Goal: Task Accomplishment & Management: Use online tool/utility

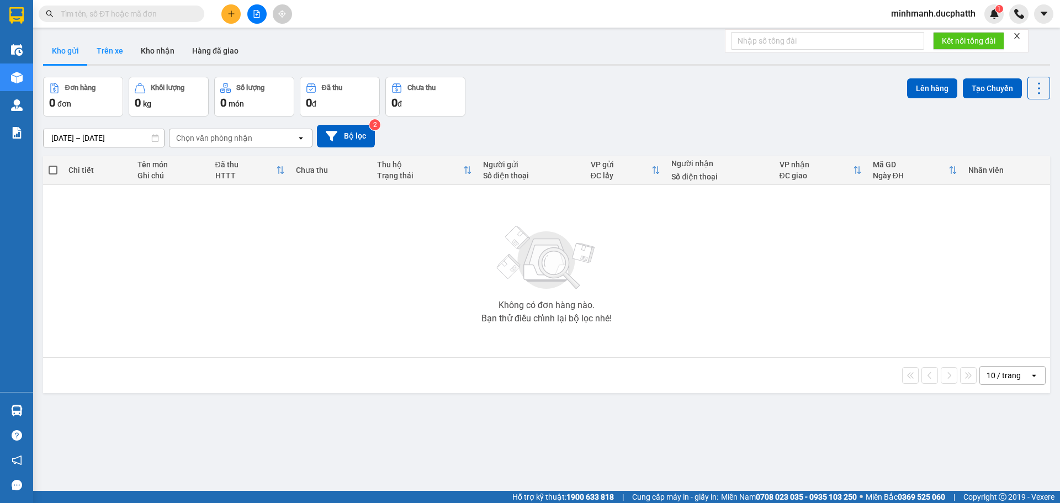
click at [93, 51] on button "Trên xe" at bounding box center [110, 51] width 44 height 27
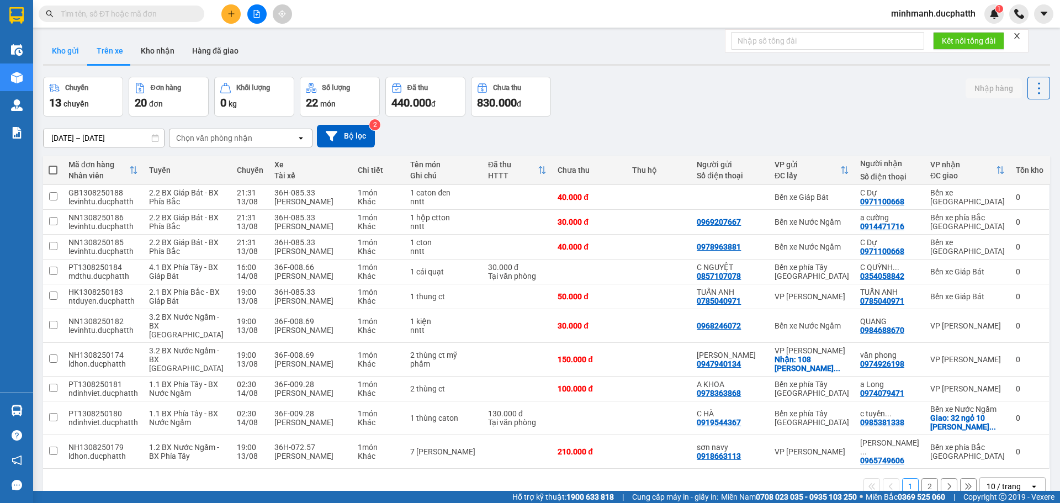
click at [72, 58] on button "Kho gửi" at bounding box center [65, 51] width 45 height 27
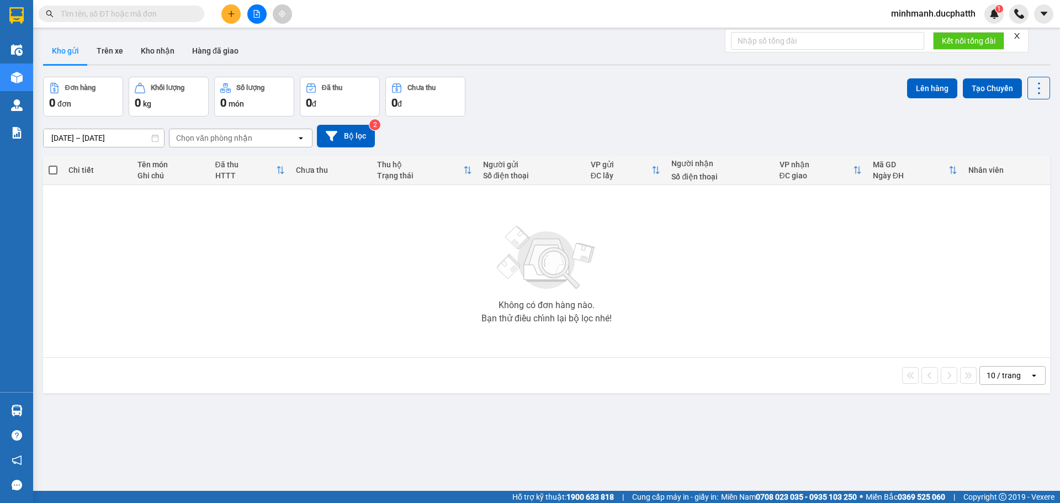
click at [263, 15] on button at bounding box center [256, 13] width 19 height 19
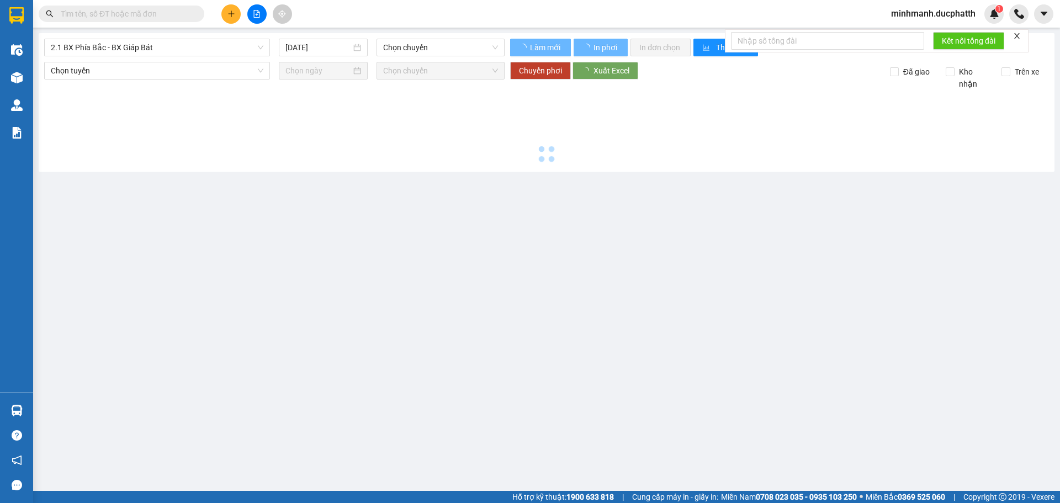
type input "[DATE]"
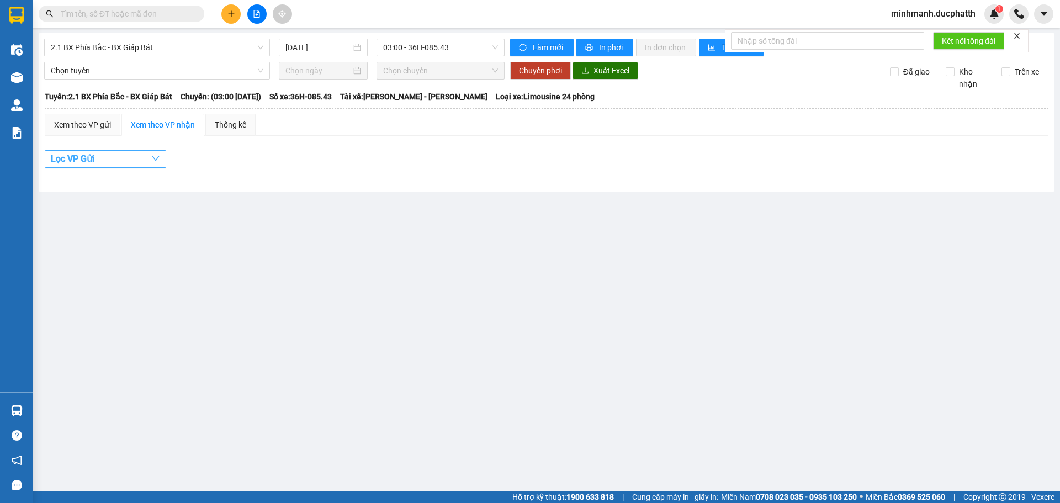
click at [101, 153] on button "Lọc VP Gửi" at bounding box center [106, 159] width 122 height 18
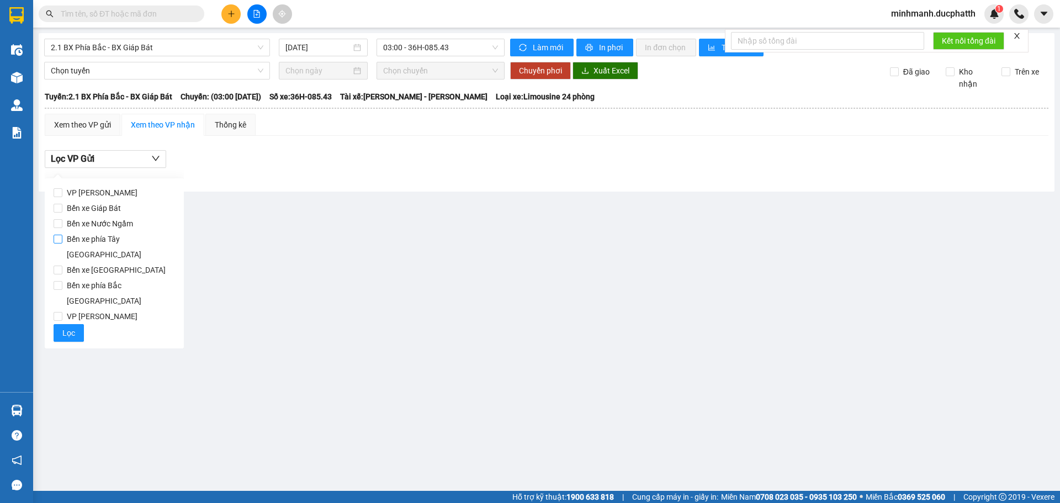
click at [112, 244] on span "Bến xe phía Tây [GEOGRAPHIC_DATA]" at bounding box center [118, 246] width 113 height 31
click at [62, 244] on input "Bến xe phía Tây [GEOGRAPHIC_DATA]" at bounding box center [58, 239] width 9 height 9
checkbox input "true"
click at [271, 175] on div at bounding box center [547, 177] width 1004 height 6
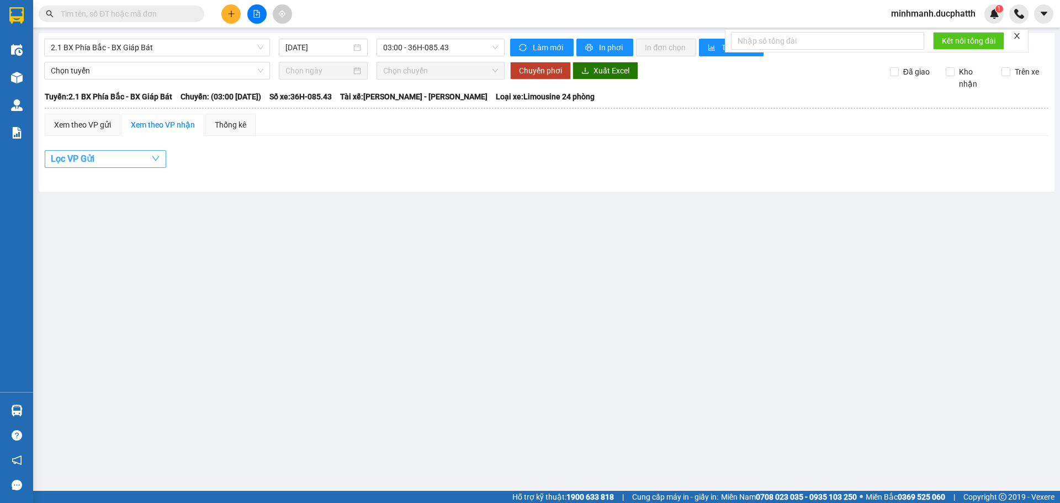
click at [125, 157] on button "Lọc VP Gửi" at bounding box center [106, 159] width 122 height 18
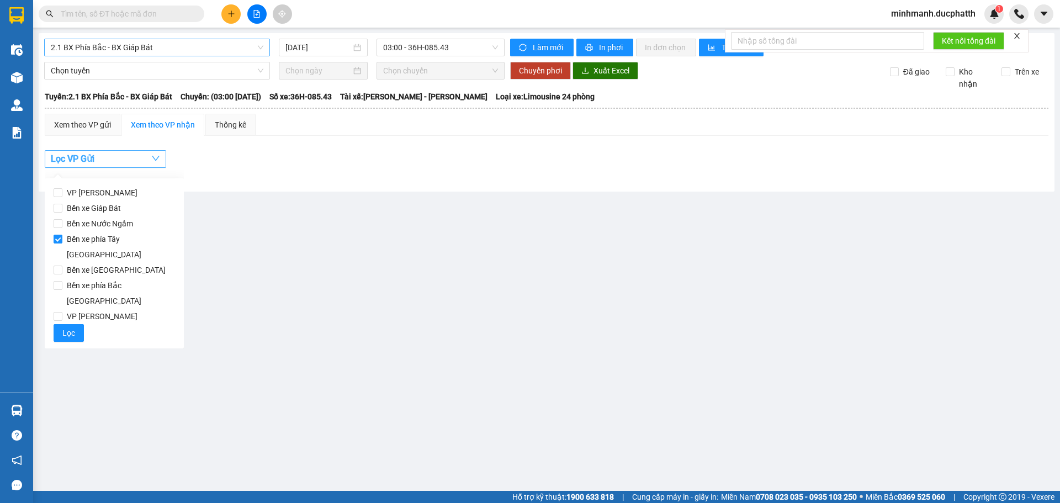
click at [174, 48] on span "2.1 BX Phía Bắc - BX Giáp Bát" at bounding box center [157, 47] width 213 height 17
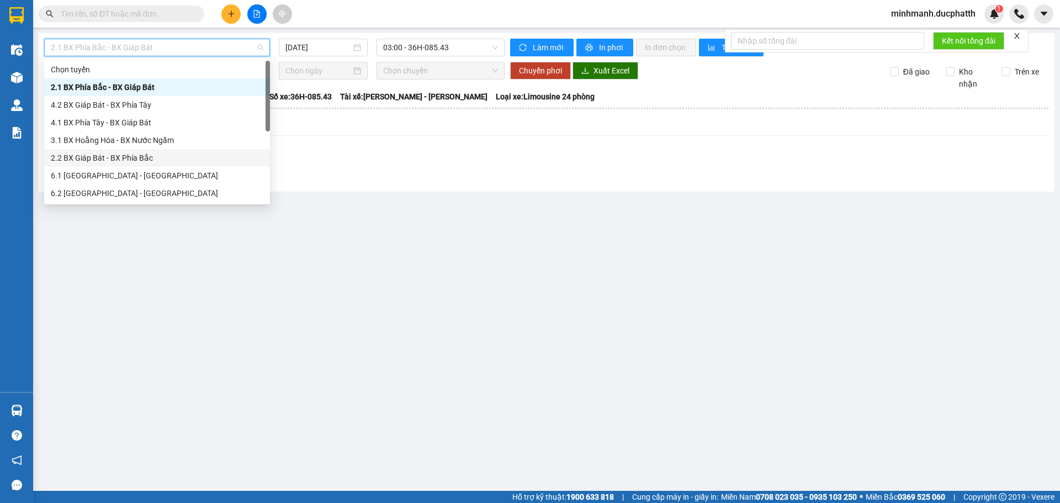
scroll to position [88, 0]
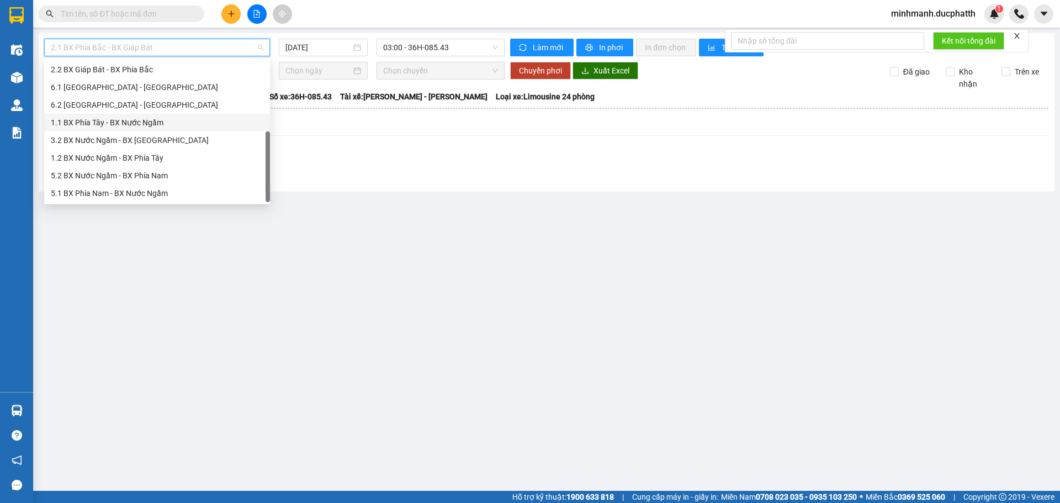
click at [150, 123] on div "1.1 BX Phía Tây - BX Nước Ngầm" at bounding box center [157, 123] width 213 height 12
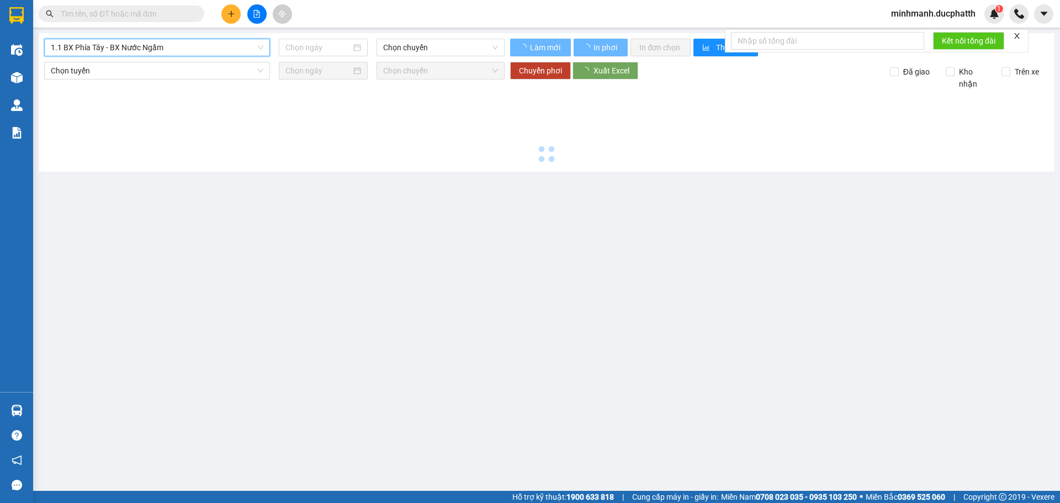
type input "[DATE]"
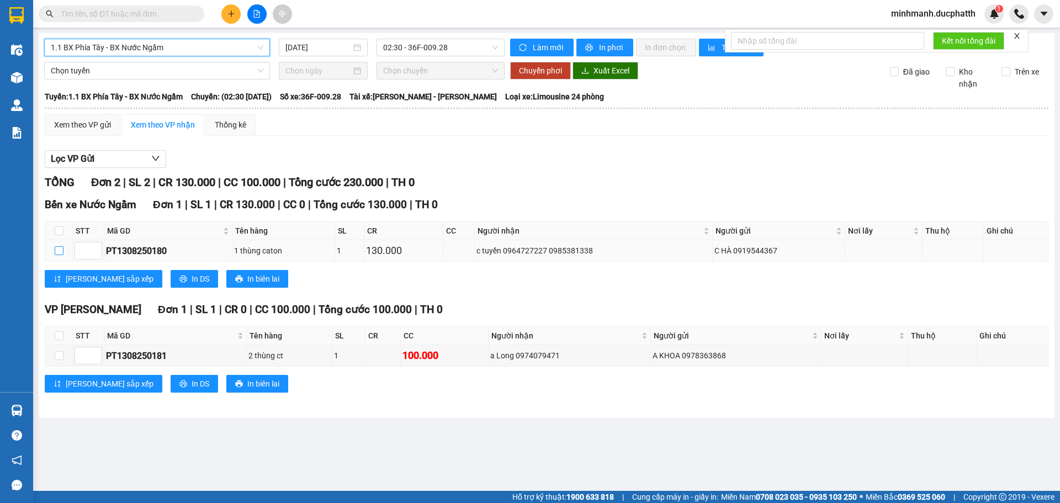
click at [60, 249] on input "checkbox" at bounding box center [59, 250] width 9 height 9
checkbox input "true"
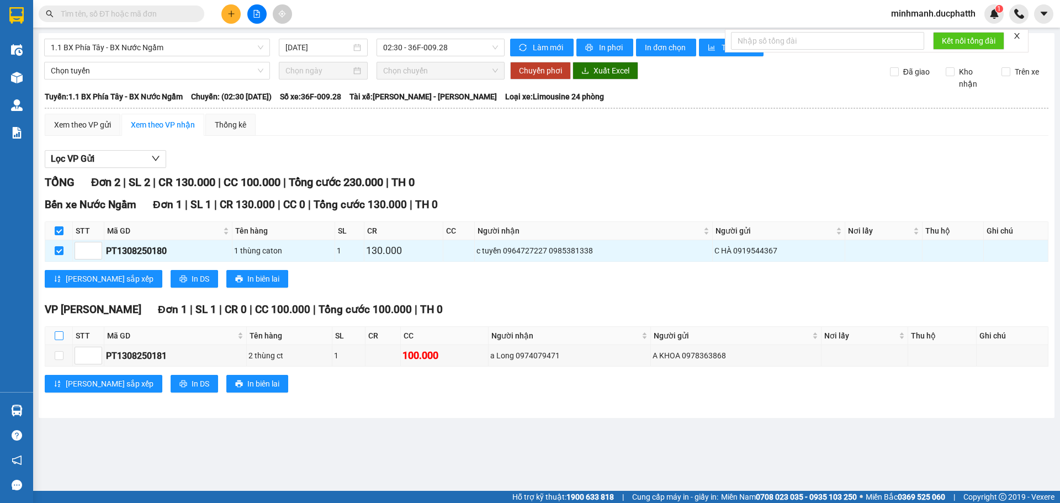
click at [55, 333] on input "checkbox" at bounding box center [59, 335] width 9 height 9
checkbox input "true"
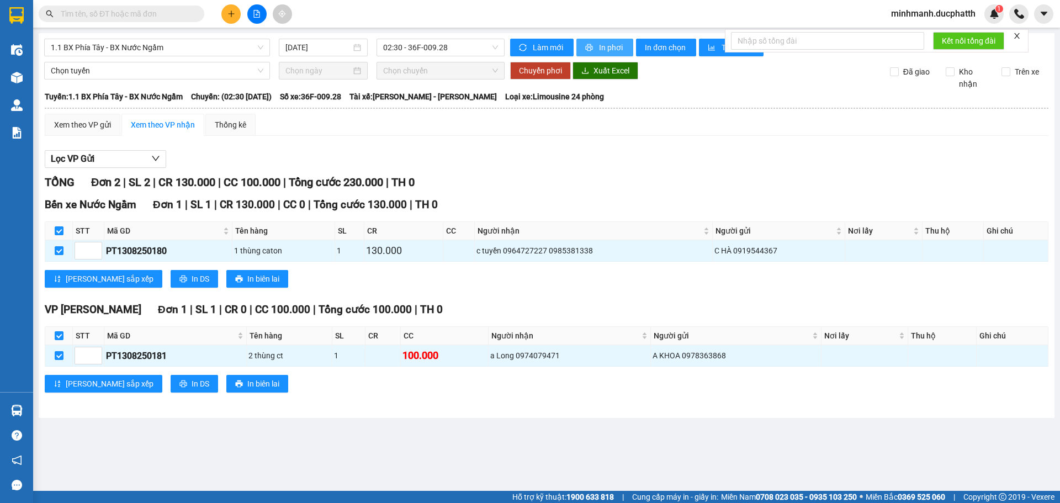
click at [621, 50] on span "In phơi" at bounding box center [611, 47] width 25 height 12
